Goal: Task Accomplishment & Management: Use online tool/utility

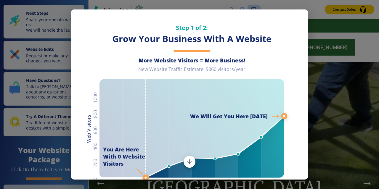
click at [322, 131] on div "Step 1 of 2: Grow Your Business With A Website More Website Visitors = More Bus…" at bounding box center [189, 94] width 379 height 189
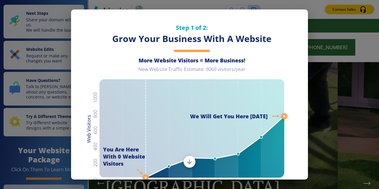
click at [313, 88] on div "Step 1 of 2: Grow Your Business With A Website More Website Visitors = More Bus…" at bounding box center [189, 94] width 379 height 189
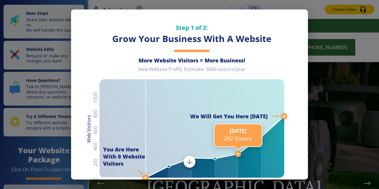
click at [238, 16] on line at bounding box center [238, 154] width 0 height 513
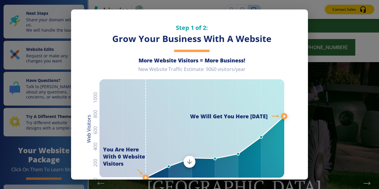
click at [63, 139] on div "Step 1 of 2: Grow Your Business With A Website More Website Visitors = More Bus…" at bounding box center [189, 94] width 379 height 189
click at [351, 142] on div "Step 1 of 2: Grow Your Business With A Website More Website Visitors = More Bus…" at bounding box center [189, 94] width 379 height 189
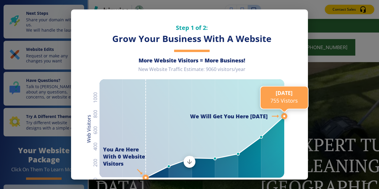
click at [284, 30] on line at bounding box center [284, 116] width 0 height 513
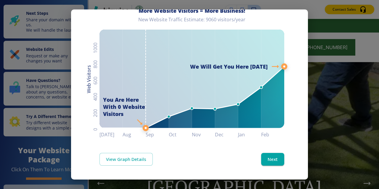
scroll to position [49, 0]
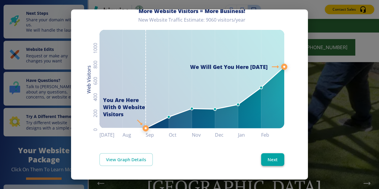
click at [275, 162] on button "Next" at bounding box center [272, 159] width 23 height 12
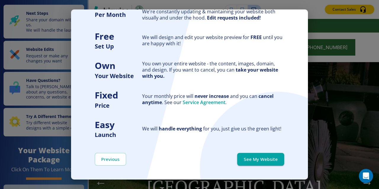
scroll to position [54, 0]
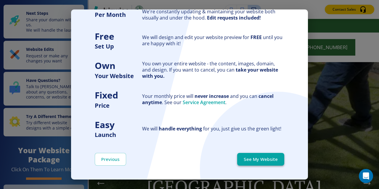
click at [269, 159] on button "See My Website" at bounding box center [260, 159] width 47 height 12
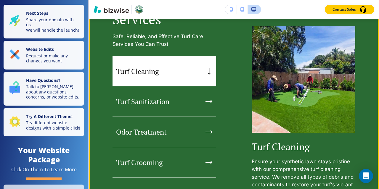
scroll to position [564, 0]
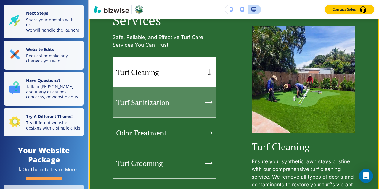
click at [208, 101] on icon "button" at bounding box center [209, 103] width 7 height 4
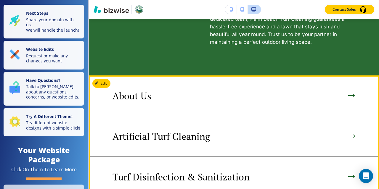
scroll to position [1147, 0]
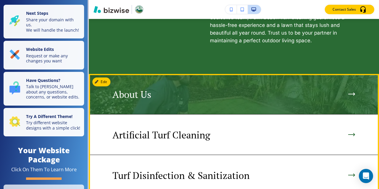
click at [341, 89] on div "About Us" at bounding box center [234, 94] width 243 height 11
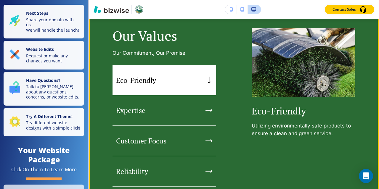
scroll to position [553, 0]
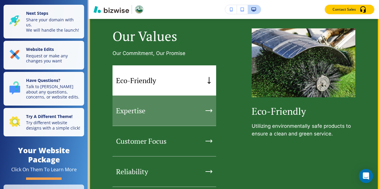
click at [210, 111] on icon "button" at bounding box center [209, 111] width 6 height 0
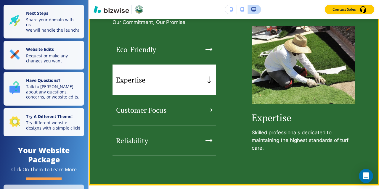
scroll to position [586, 0]
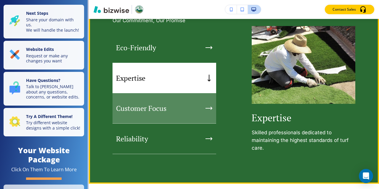
click at [206, 110] on div "button" at bounding box center [209, 108] width 7 height 5
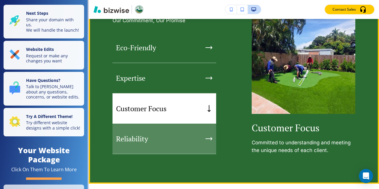
click at [208, 137] on icon "button" at bounding box center [209, 139] width 7 height 4
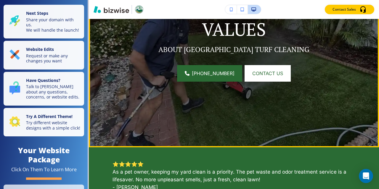
scroll to position [0, 0]
